Goal: Find specific page/section: Find specific page/section

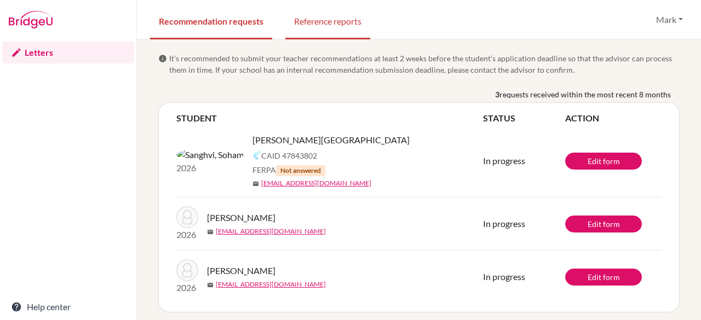
click at [351, 29] on link "Reference reports" at bounding box center [327, 21] width 85 height 38
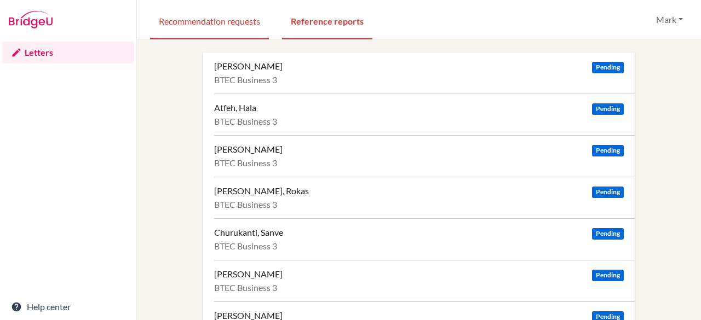
click at [200, 25] on link "Recommendation requests" at bounding box center [209, 21] width 119 height 38
